Goal: Consume media (video, audio): Consume media (video, audio)

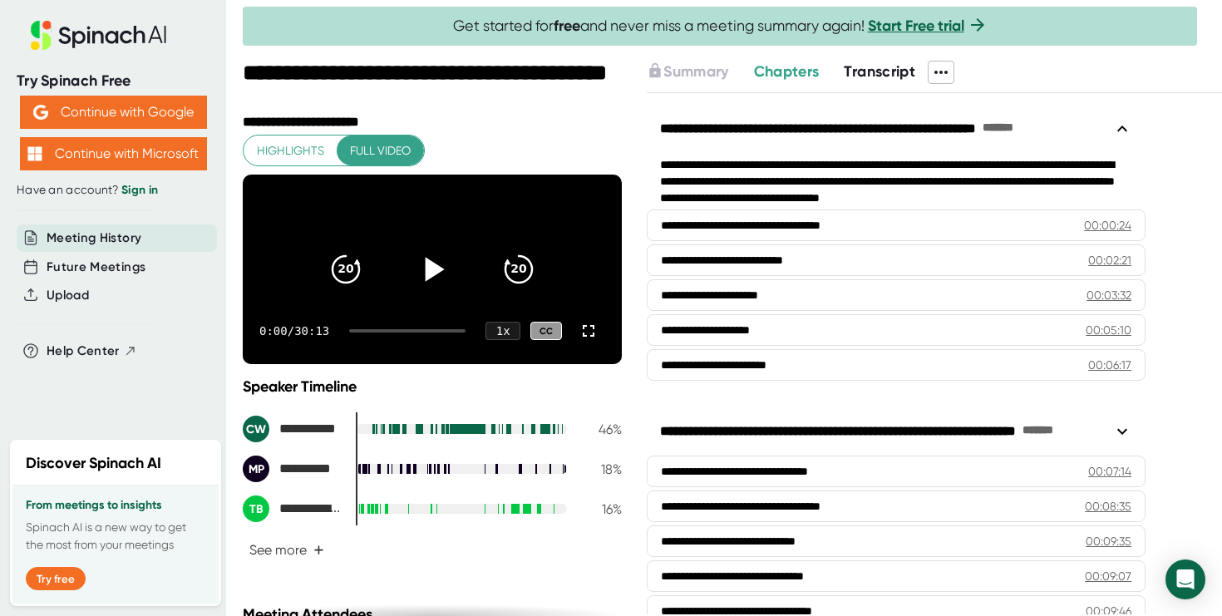
click at [431, 276] on icon at bounding box center [435, 269] width 19 height 24
click at [502, 341] on div "1 x" at bounding box center [503, 331] width 37 height 19
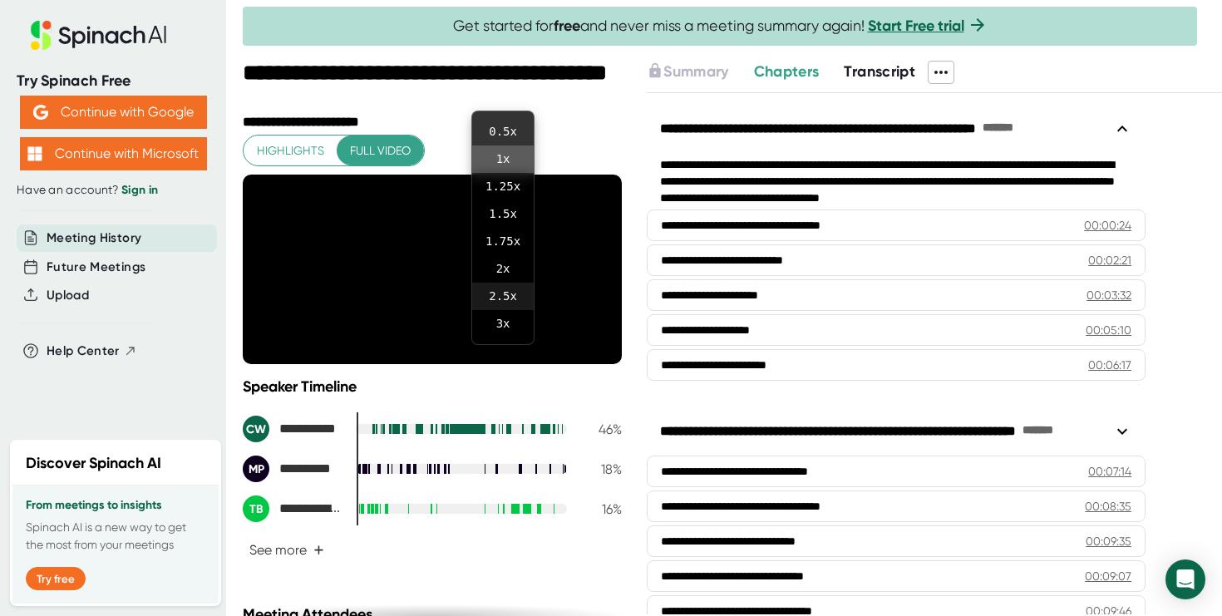
click at [499, 293] on li "2.5 x" at bounding box center [503, 296] width 62 height 27
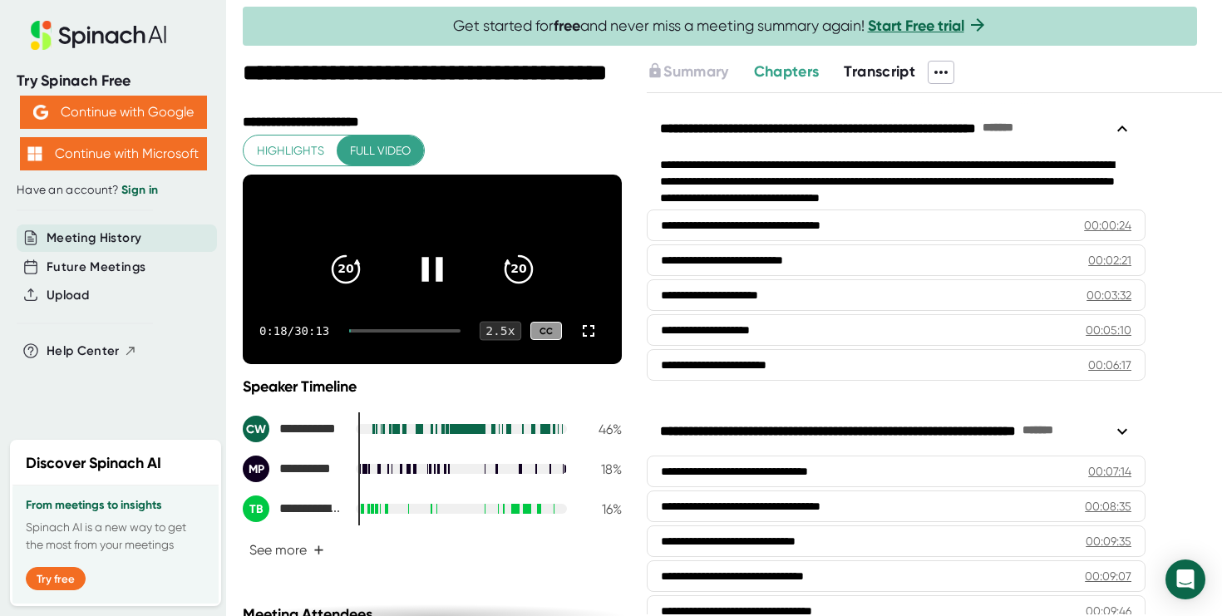
click at [502, 341] on div "2.5 x" at bounding box center [501, 331] width 42 height 19
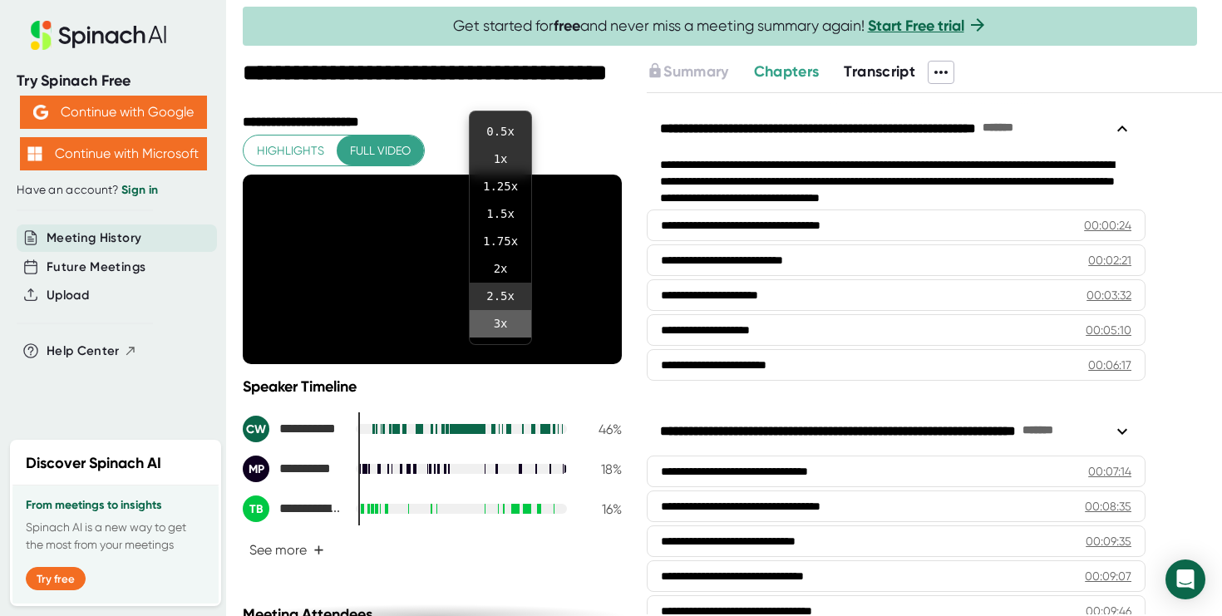
click at [501, 324] on li "3 x" at bounding box center [501, 323] width 62 height 27
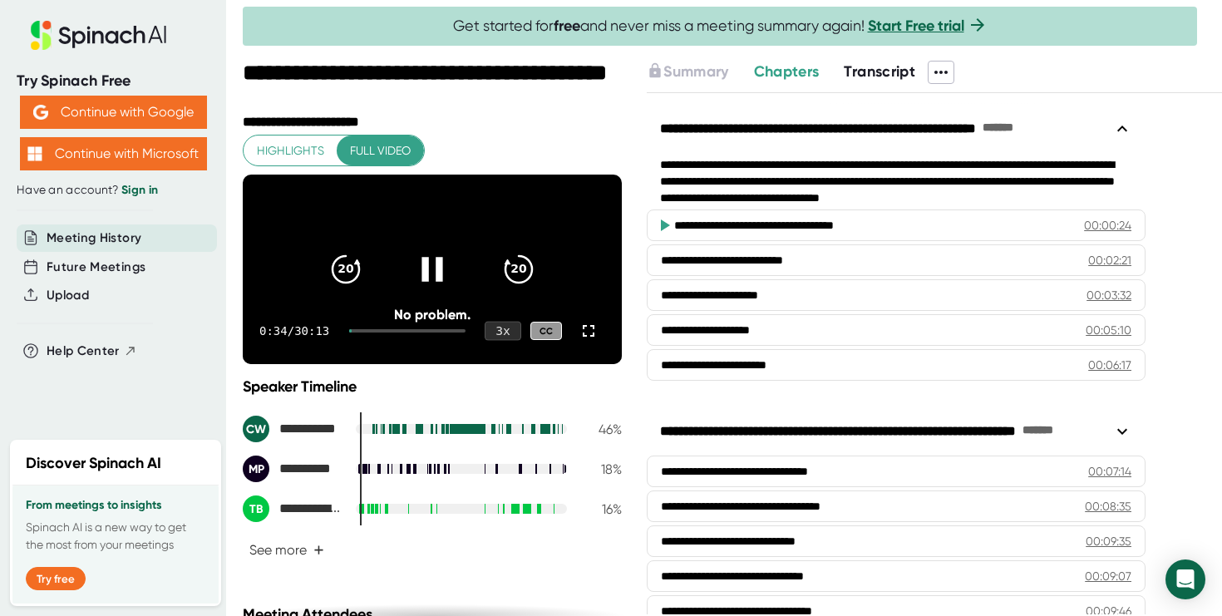
click at [507, 341] on div "3 x" at bounding box center [503, 331] width 37 height 19
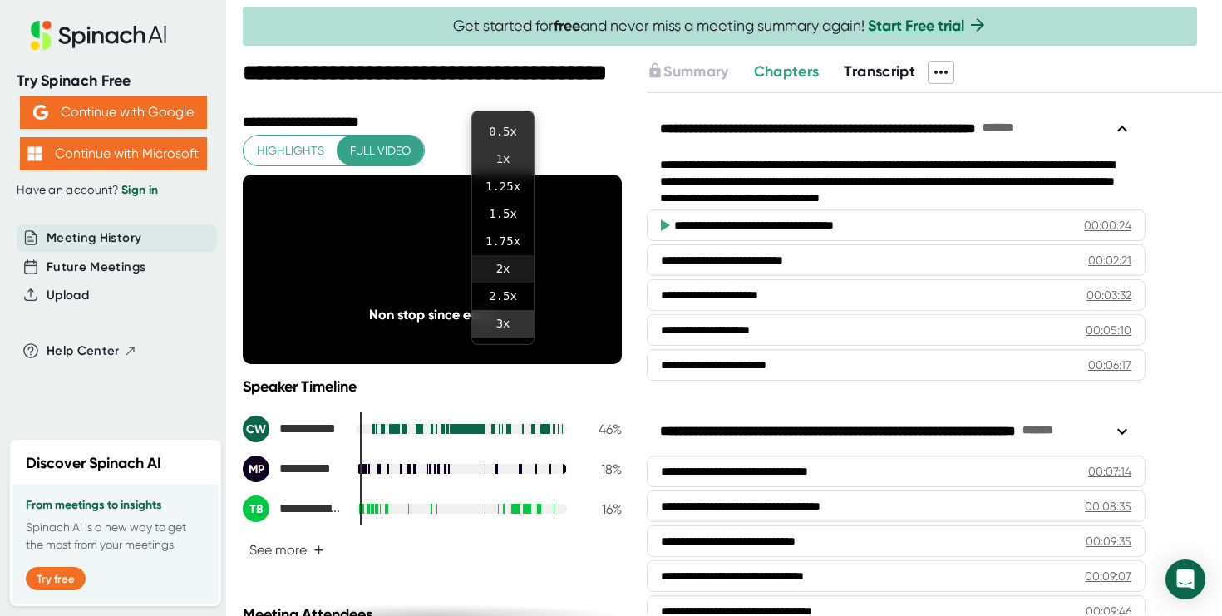
click at [502, 273] on li "2 x" at bounding box center [503, 268] width 62 height 27
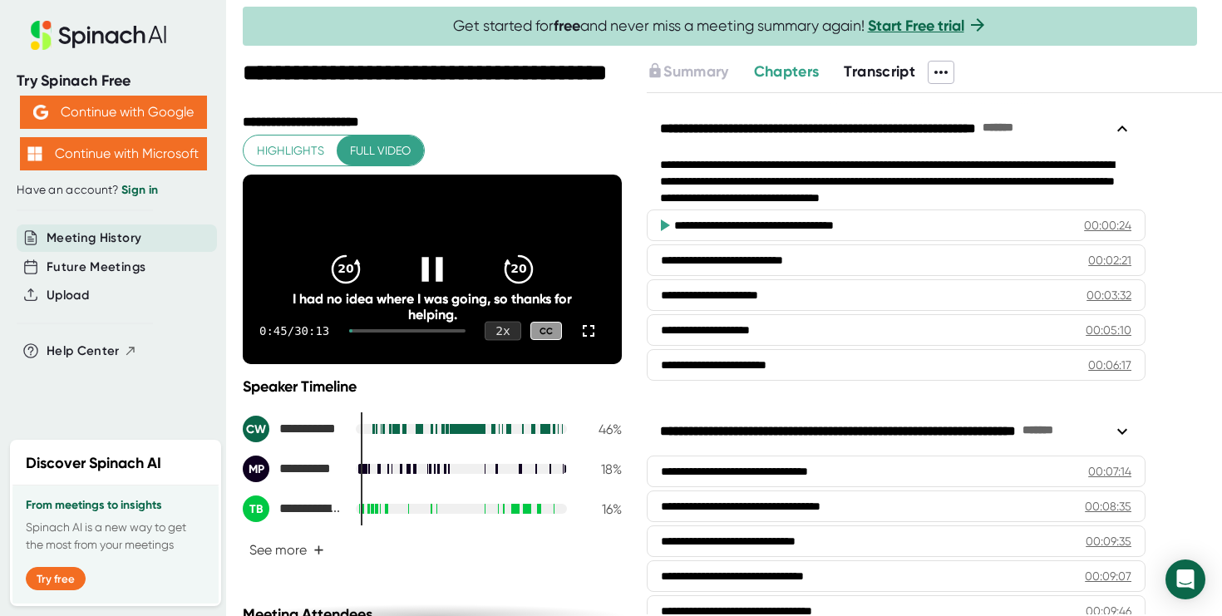
click at [505, 341] on div "2 x" at bounding box center [503, 331] width 37 height 19
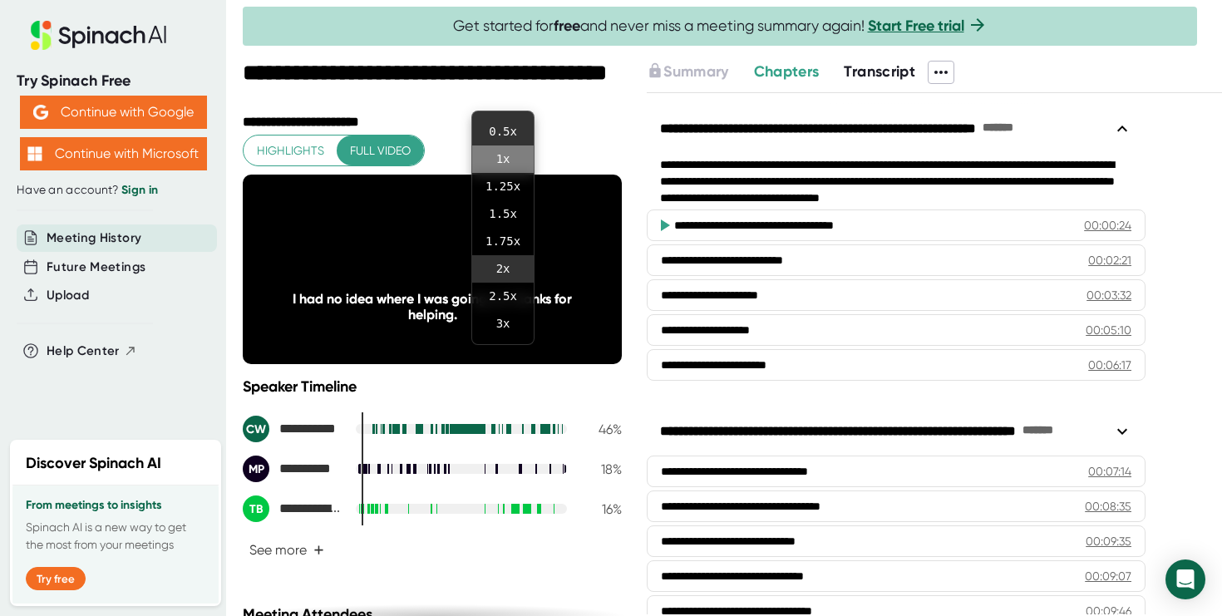
click at [499, 160] on li "1 x" at bounding box center [503, 158] width 62 height 27
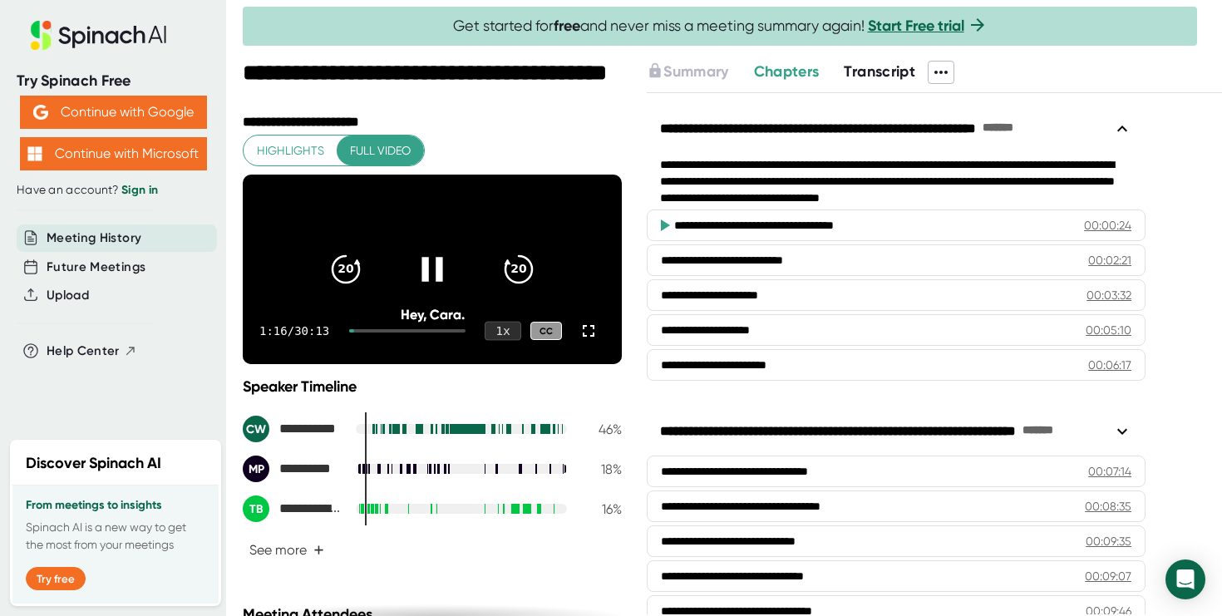
click at [505, 341] on div "1 x" at bounding box center [503, 331] width 37 height 19
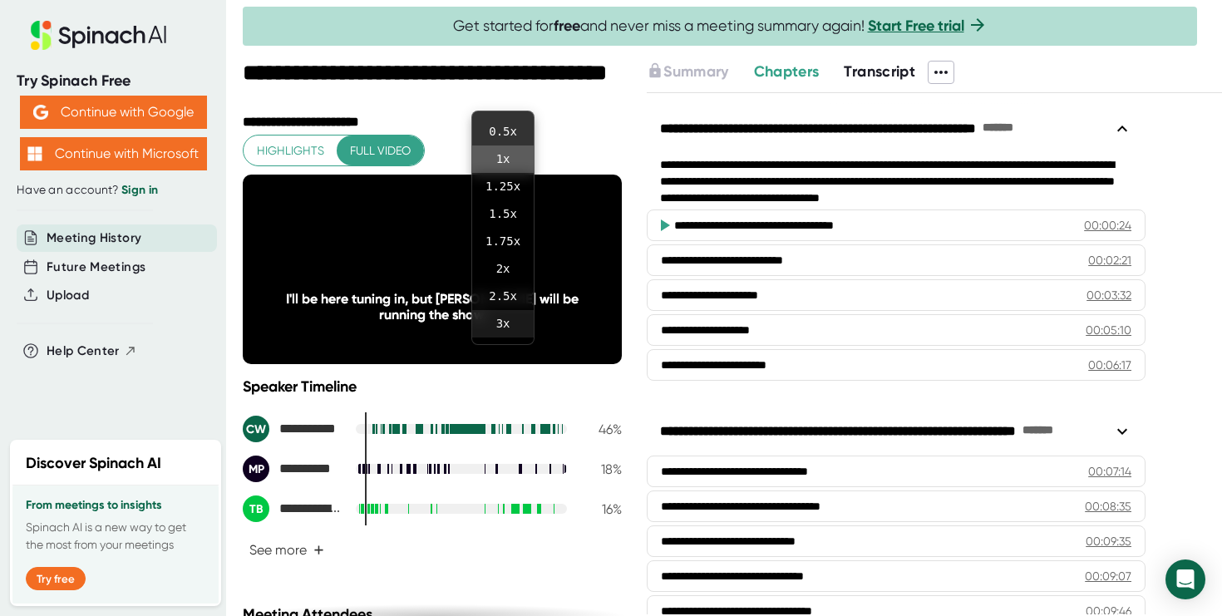
click at [500, 320] on li "3 x" at bounding box center [503, 323] width 62 height 27
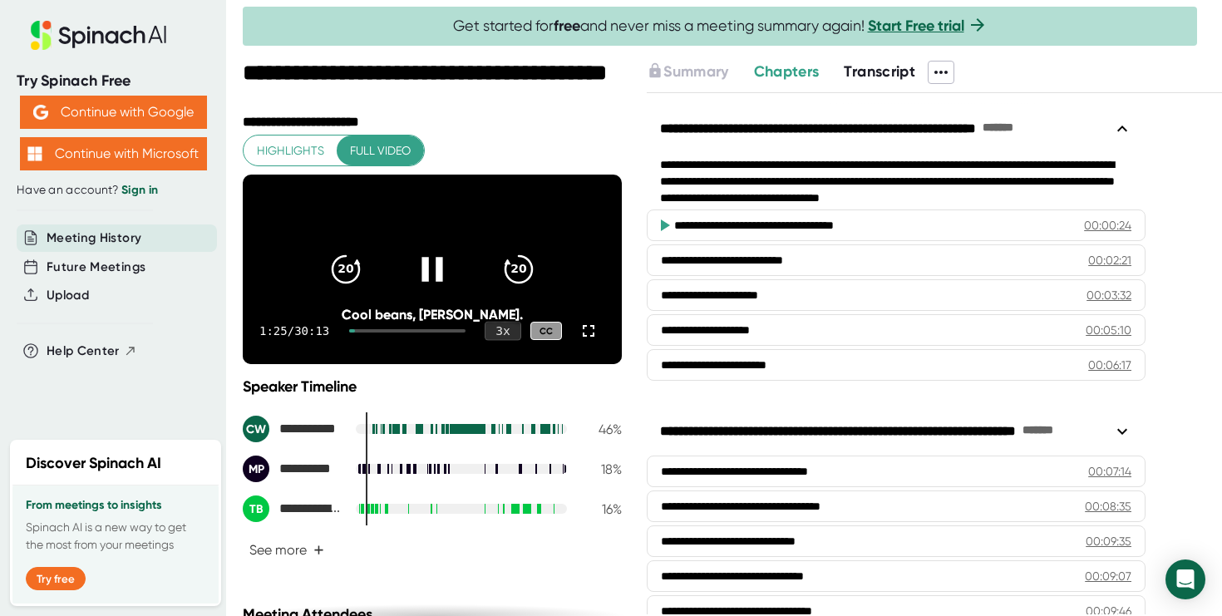
click at [505, 341] on div "3 x" at bounding box center [503, 331] width 37 height 19
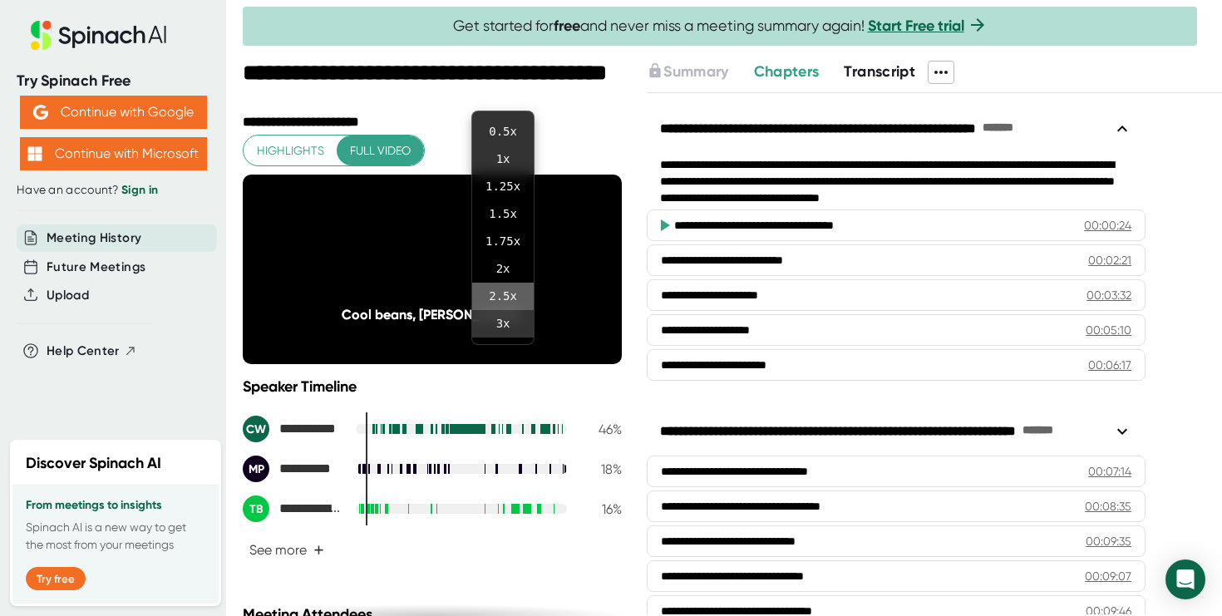
click at [512, 298] on li "2.5 x" at bounding box center [503, 296] width 62 height 27
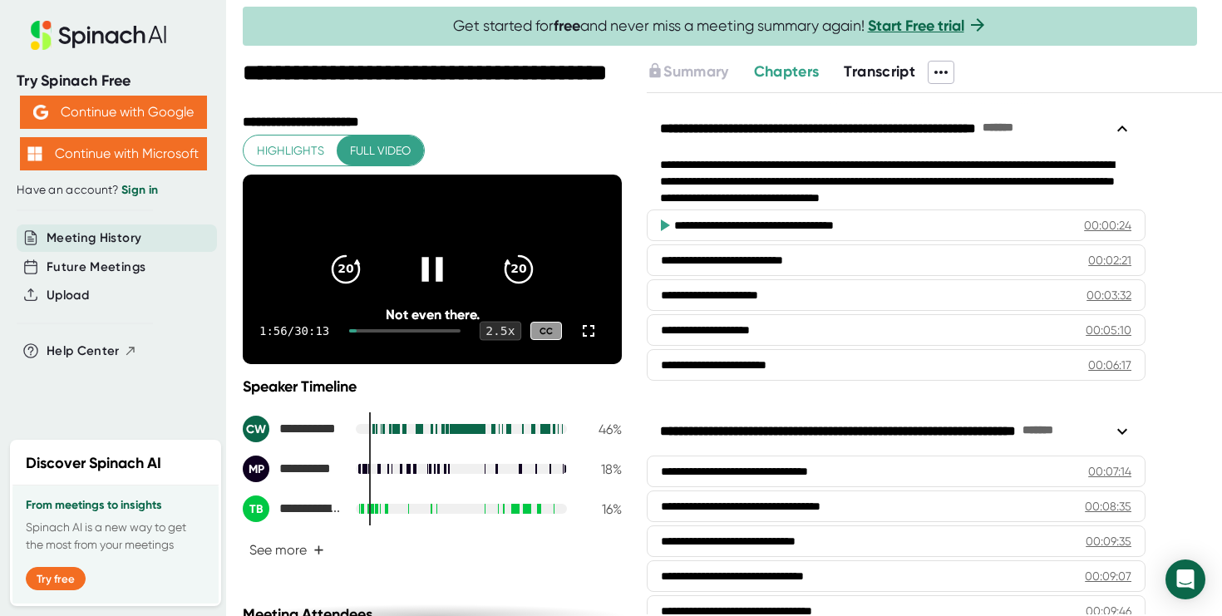
click at [505, 341] on div "2.5 x" at bounding box center [501, 331] width 42 height 19
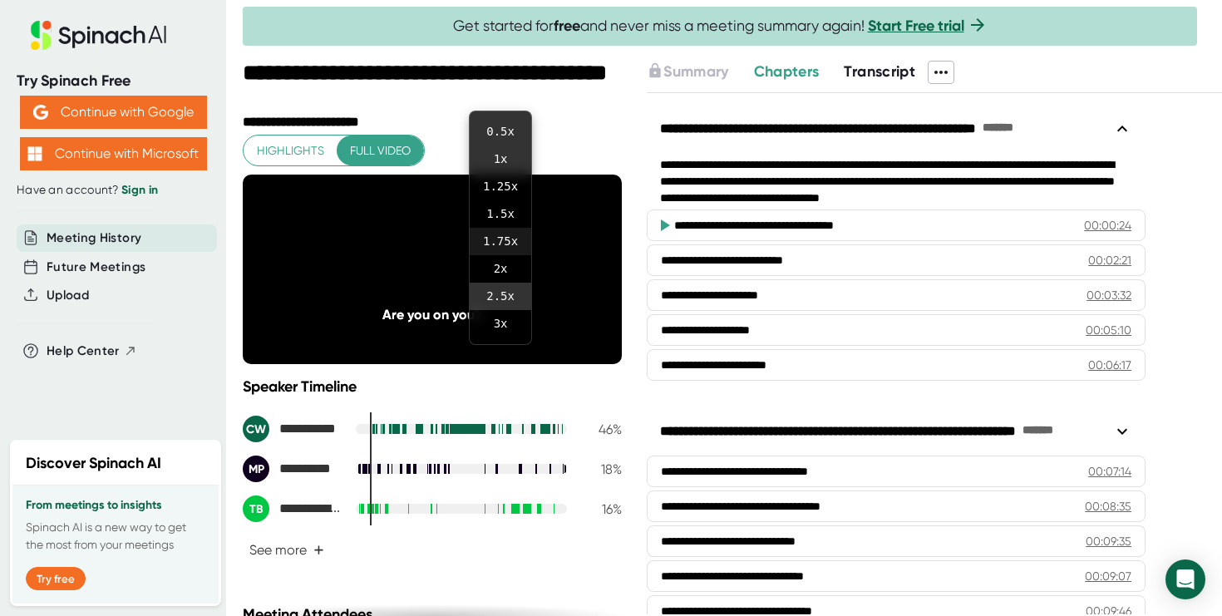
click at [500, 241] on li "1.75 x" at bounding box center [501, 241] width 62 height 27
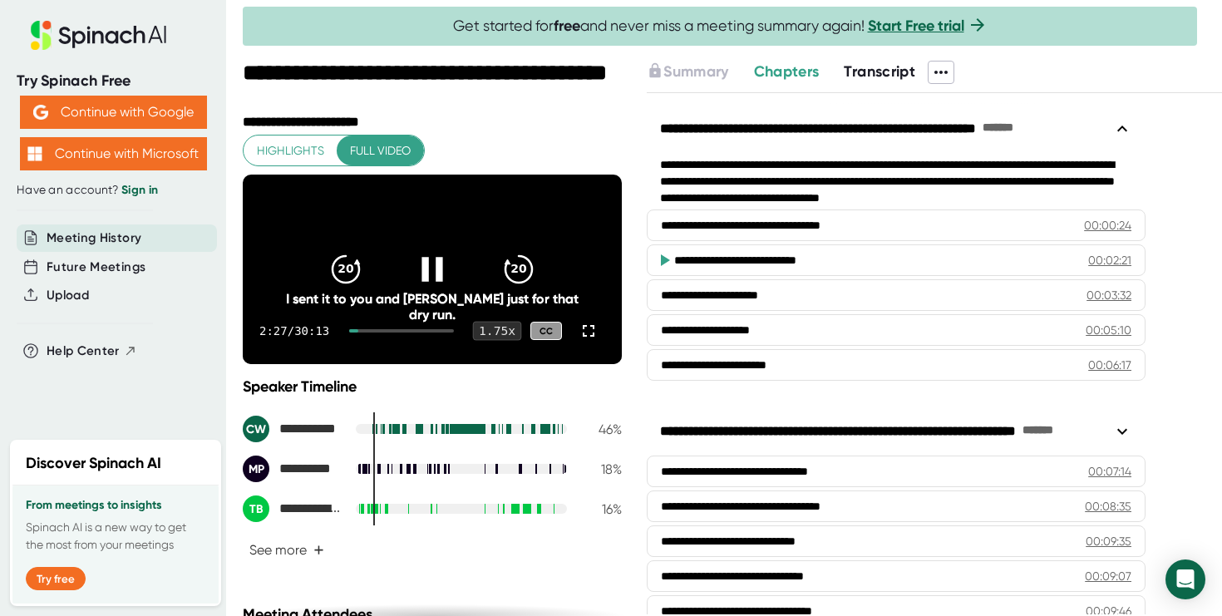
click at [503, 341] on div "1.75 x" at bounding box center [497, 331] width 49 height 19
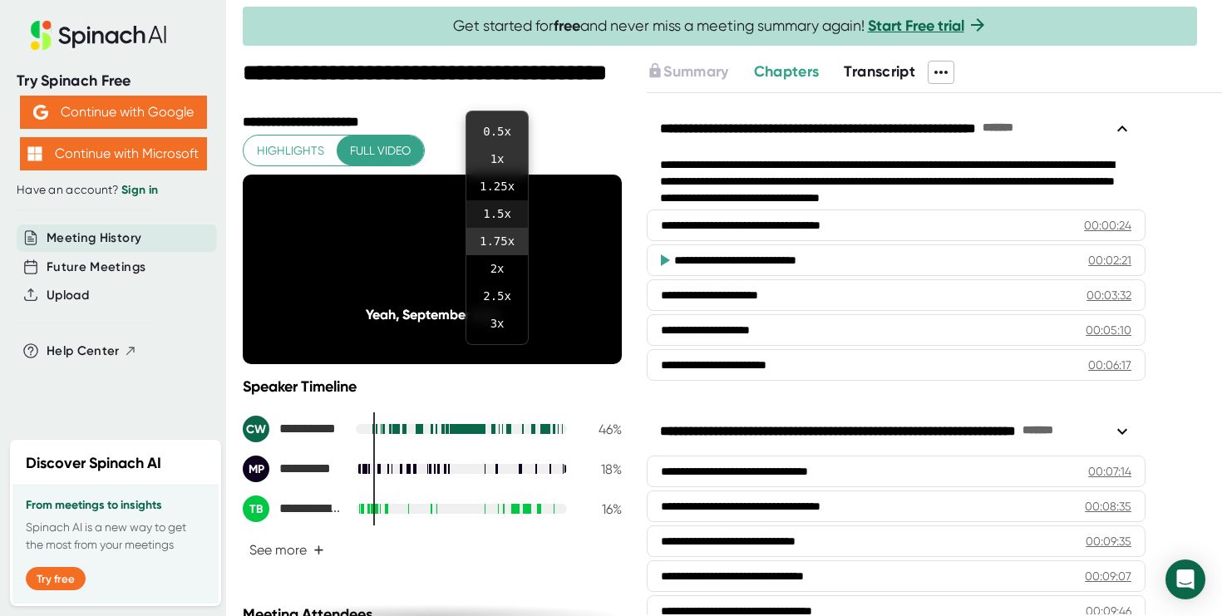
click at [500, 215] on li "1.5 x" at bounding box center [497, 213] width 62 height 27
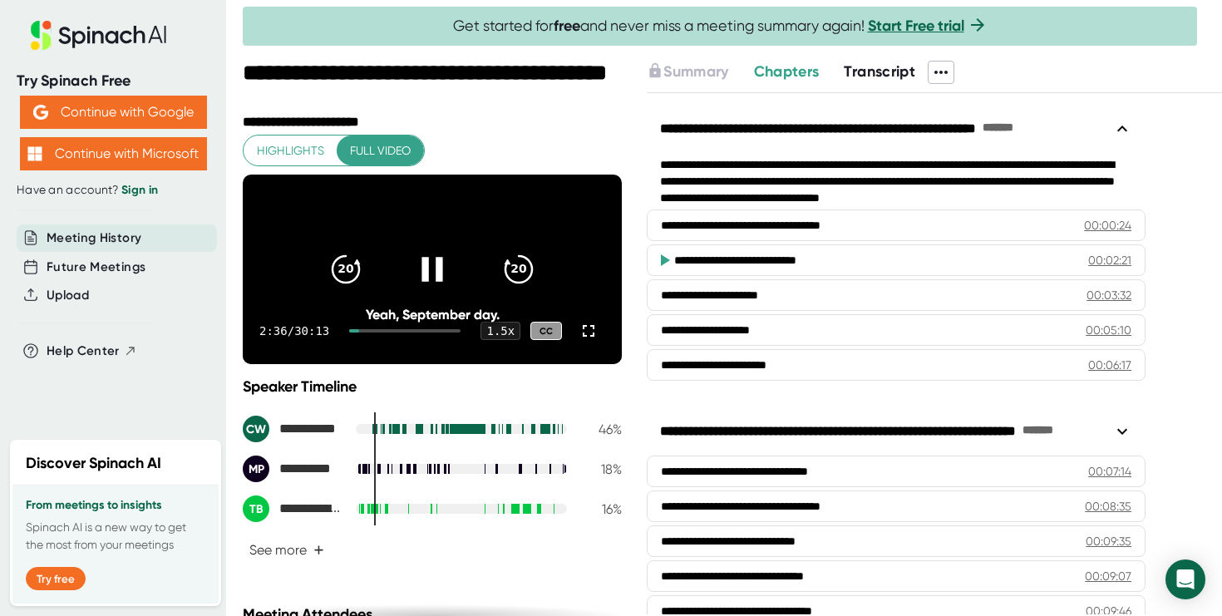
drag, startPoint x: 371, startPoint y: 352, endPoint x: 397, endPoint y: 355, distance: 26.8
click at [397, 355] on div "2:36 / 30:13 1.5 x CC" at bounding box center [432, 331] width 379 height 66
click at [406, 332] on div at bounding box center [404, 330] width 111 height 3
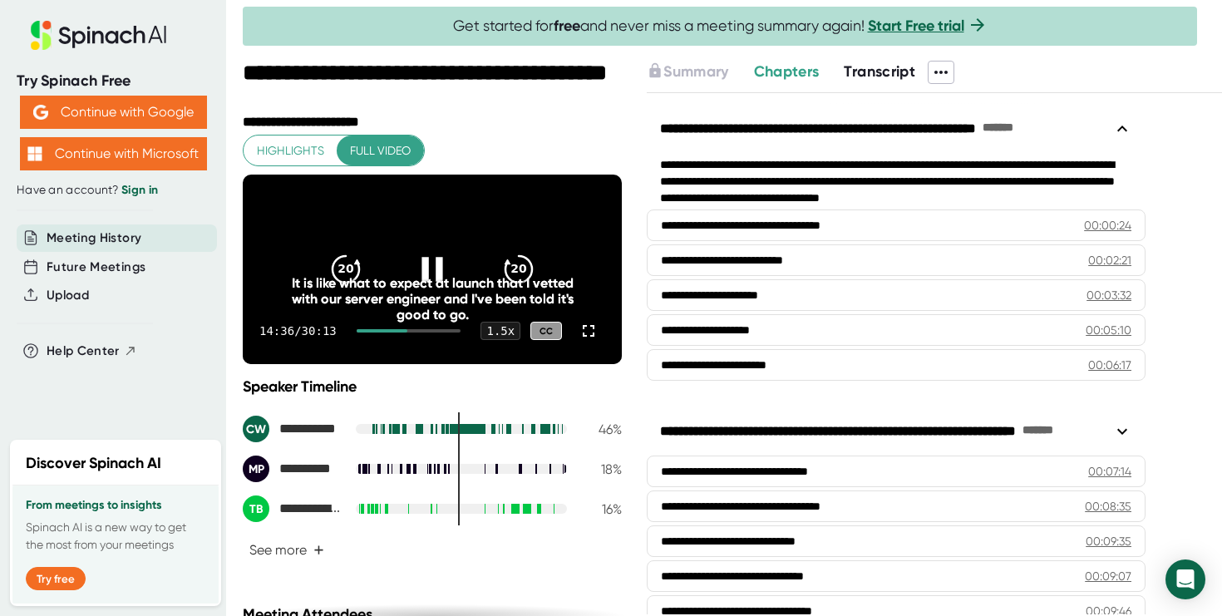
click at [434, 281] on icon at bounding box center [432, 270] width 42 height 42
